Goal: Navigation & Orientation: Find specific page/section

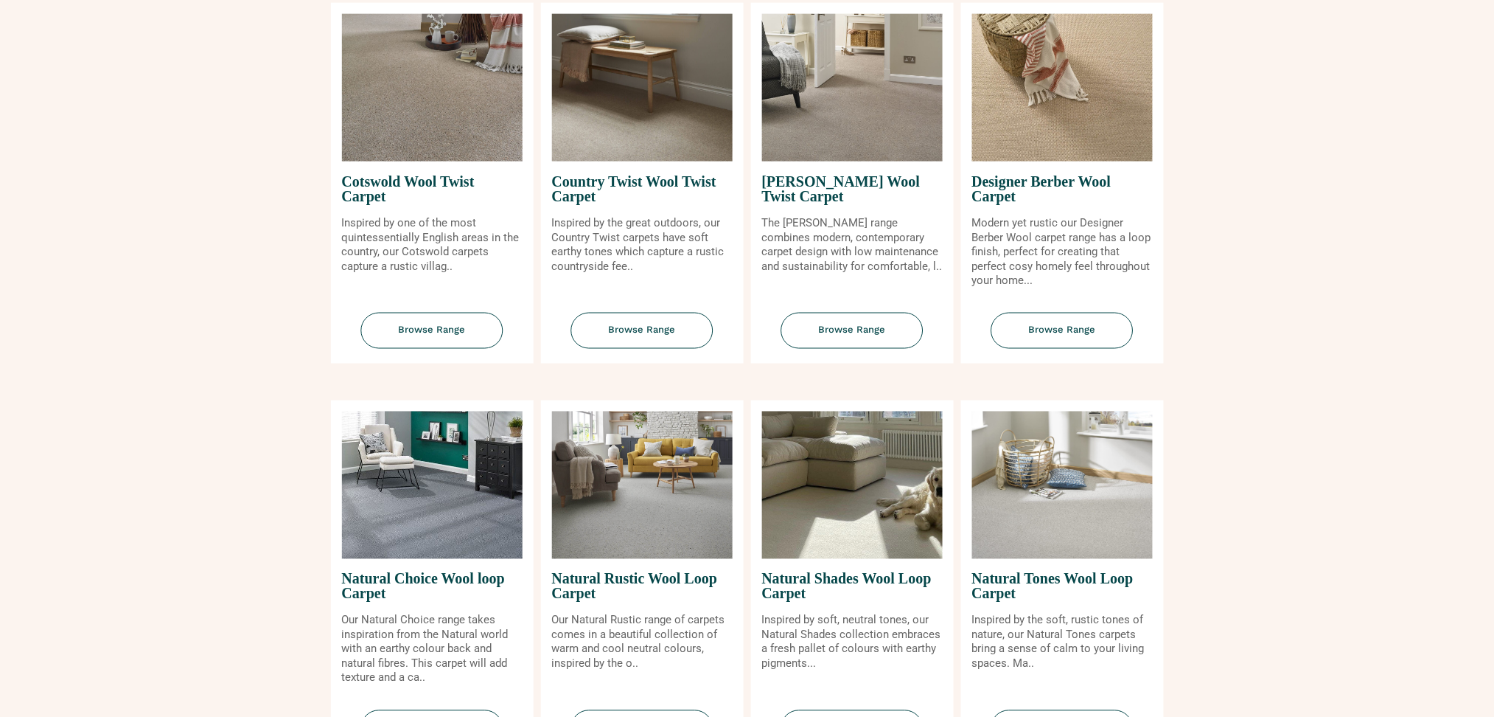
scroll to position [786, 0]
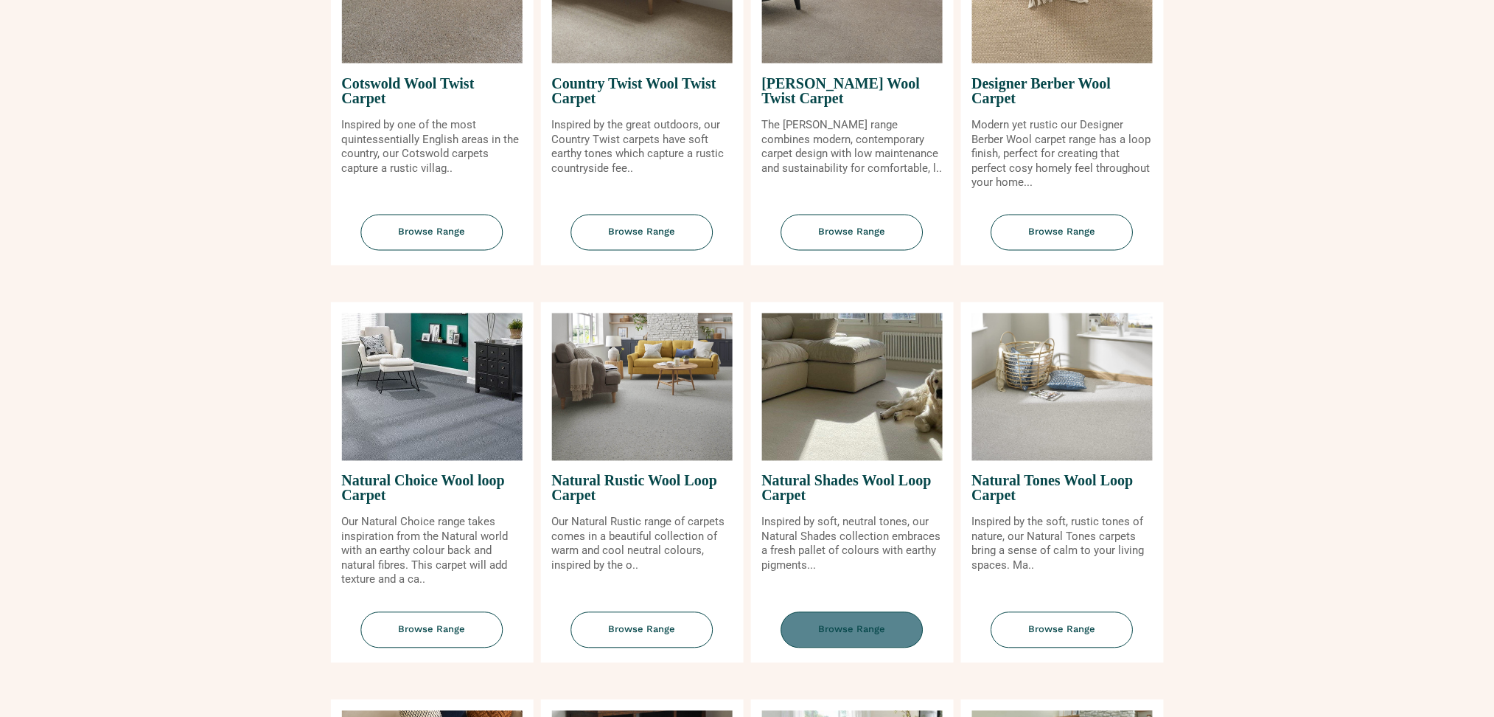
drag, startPoint x: 859, startPoint y: 636, endPoint x: 859, endPoint y: 646, distance: 10.3
click at [859, 636] on span "Browse Range" at bounding box center [853, 630] width 142 height 36
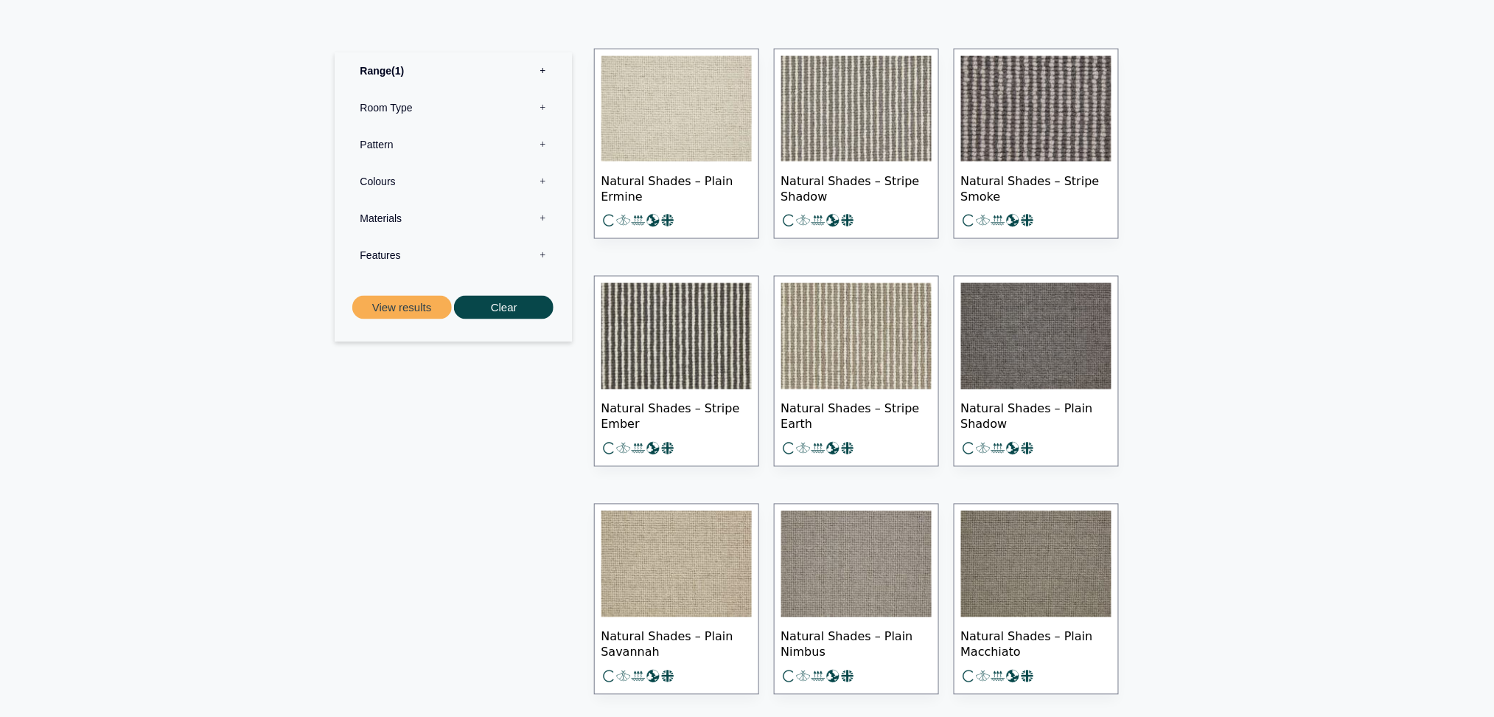
scroll to position [590, 0]
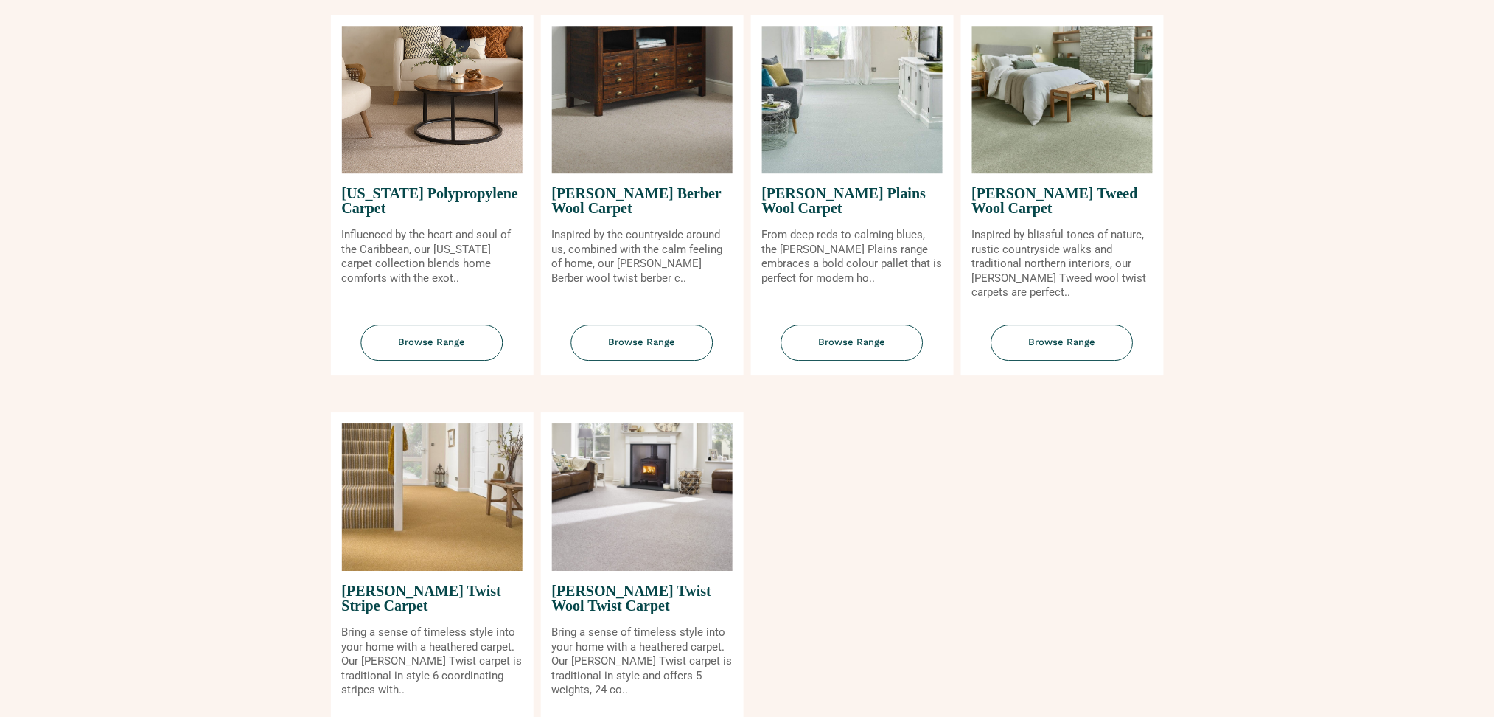
scroll to position [1573, 0]
